Goal: Check status

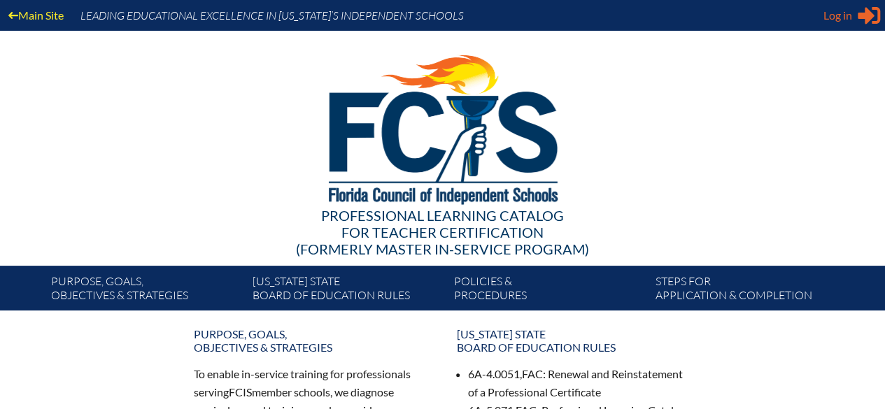
type input "[PERSON_NAME][EMAIL_ADDRESS][PERSON_NAME][DOMAIN_NAME]"
click at [683, 15] on span "Log in" at bounding box center [837, 15] width 29 height 17
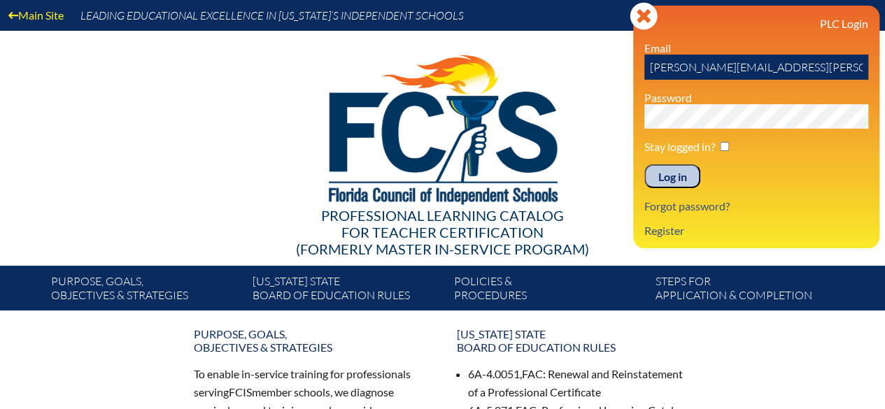
click at [676, 174] on input "Log in" at bounding box center [672, 176] width 56 height 24
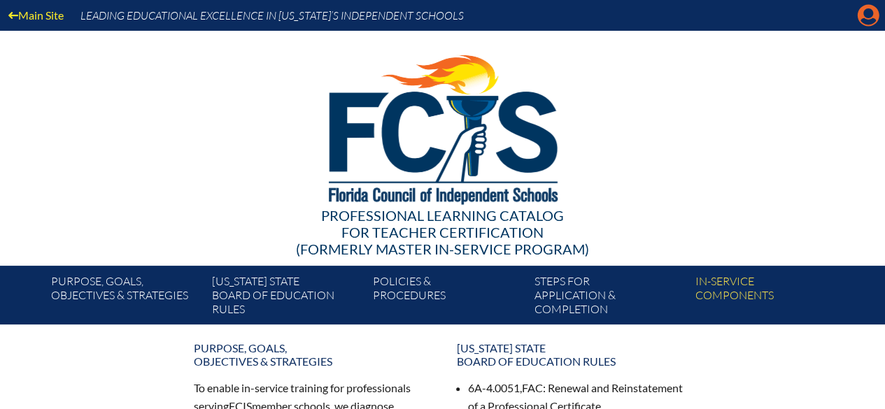
click at [871, 16] on icon "Manage account" at bounding box center [868, 15] width 22 height 22
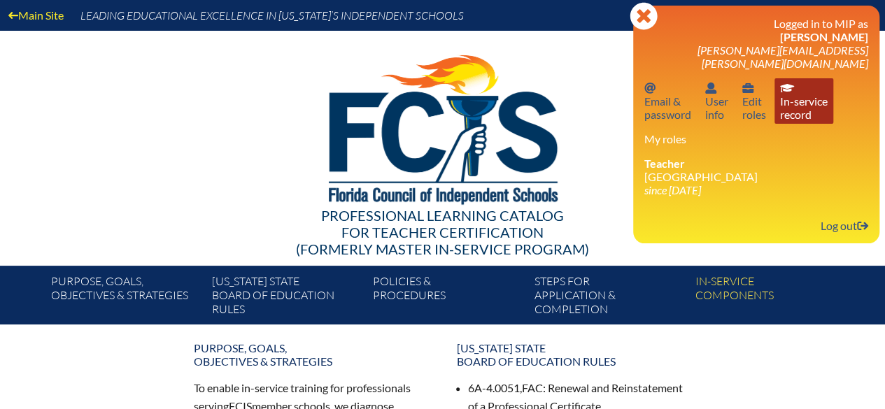
click at [805, 81] on link "In-service record In-service record" at bounding box center [804, 100] width 59 height 45
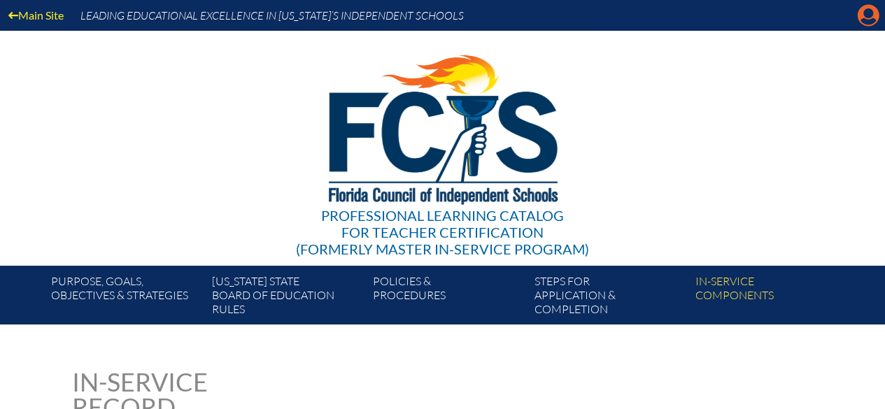
click at [870, 12] on icon "Manage account" at bounding box center [868, 15] width 22 height 22
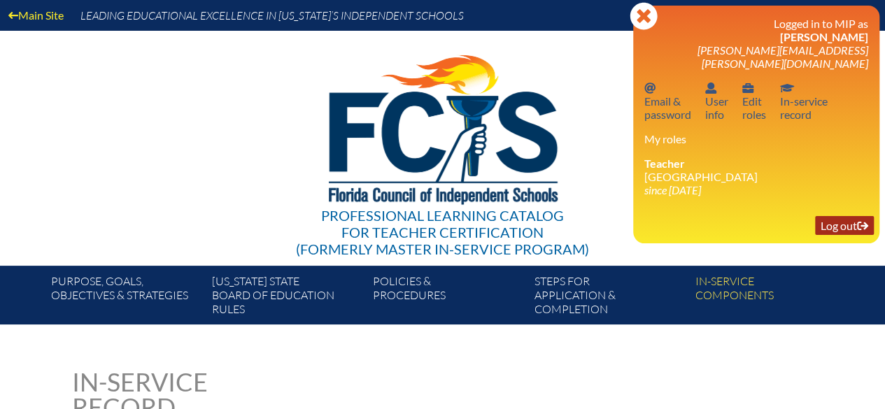
click at [828, 216] on link "Log out Log out" at bounding box center [844, 225] width 59 height 19
